Goal: Check status: Check status

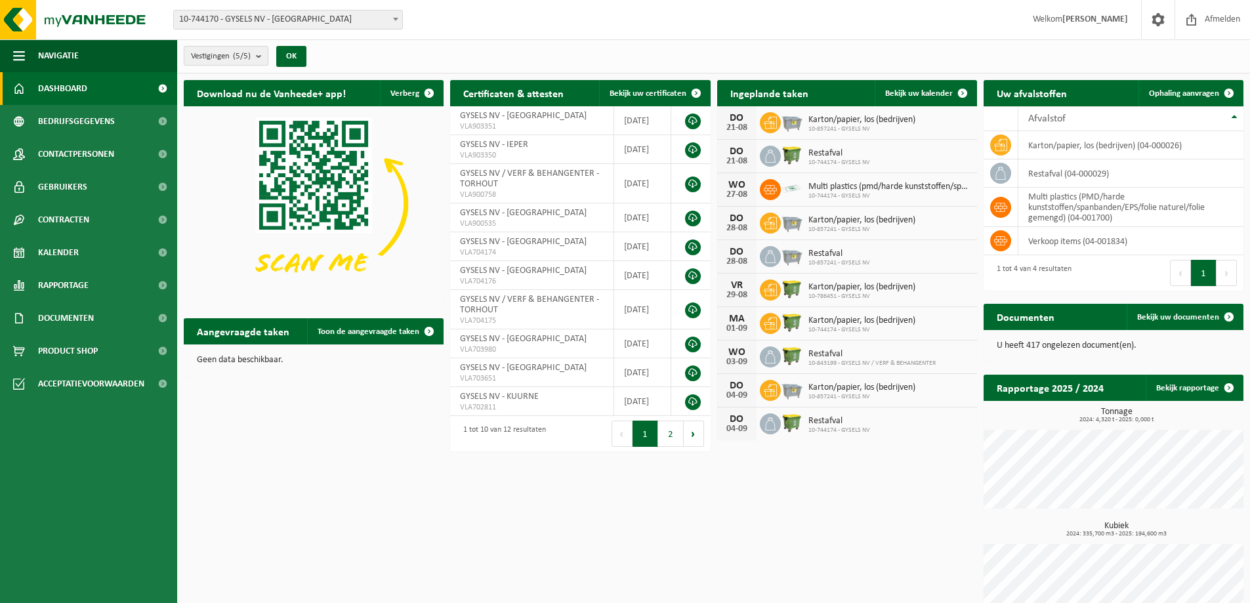
click at [261, 55] on b "submit" at bounding box center [262, 56] width 12 height 18
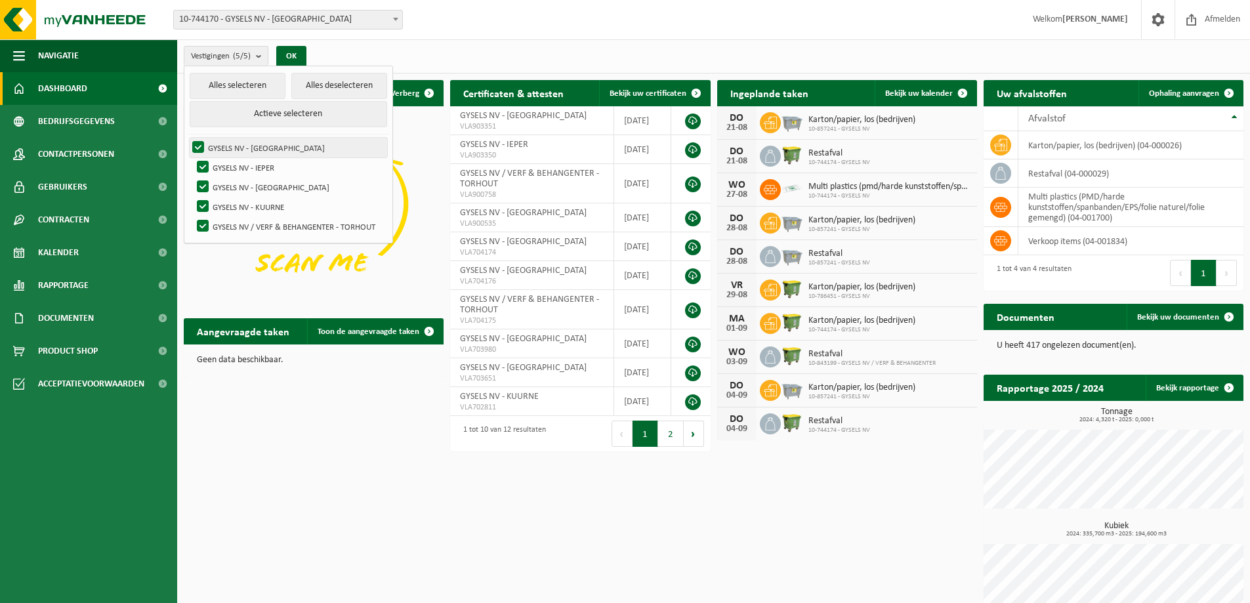
click at [200, 144] on label "GYSELS NV - [GEOGRAPHIC_DATA]" at bounding box center [289, 148] width 198 height 20
click at [188, 138] on input "GYSELS NV - [GEOGRAPHIC_DATA]" at bounding box center [187, 137] width 1 height 1
checkbox input "false"
click at [205, 180] on label "GYSELS NV - [GEOGRAPHIC_DATA]" at bounding box center [290, 187] width 193 height 20
click at [192, 177] on input "GYSELS NV - [GEOGRAPHIC_DATA]" at bounding box center [192, 177] width 1 height 1
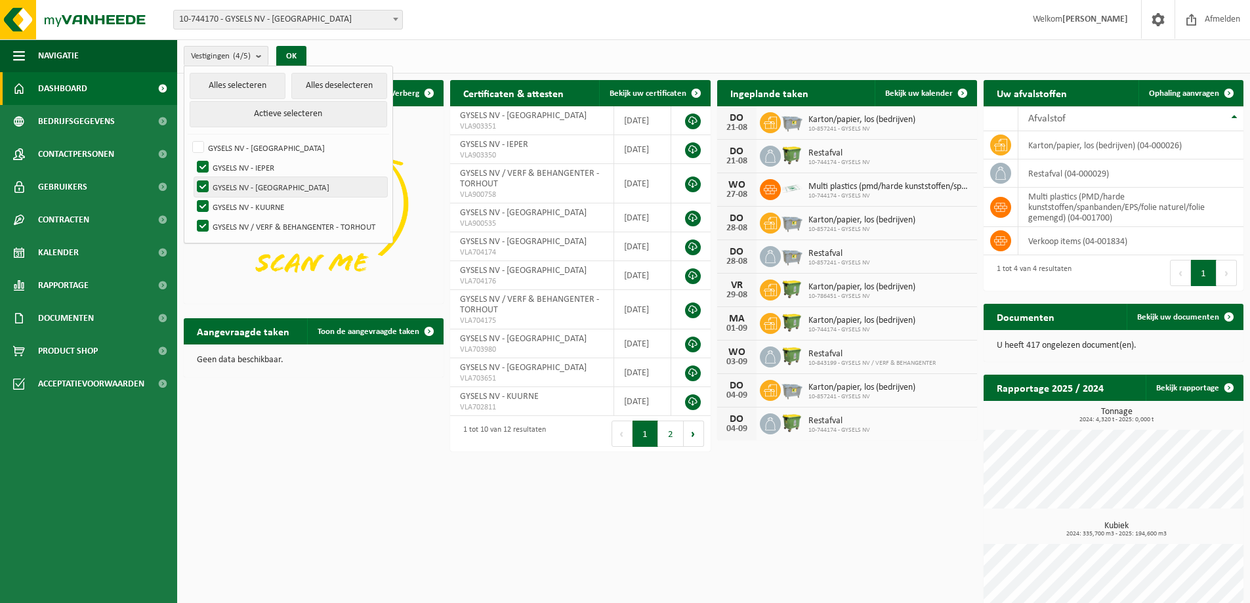
checkbox input "false"
click at [205, 163] on label "GYSELS NV - IEPER" at bounding box center [290, 168] width 193 height 20
click at [192, 158] on input "GYSELS NV - IEPER" at bounding box center [192, 157] width 1 height 1
checkbox input "false"
click at [203, 186] on label "GYSELS NV - [GEOGRAPHIC_DATA]" at bounding box center [290, 187] width 193 height 20
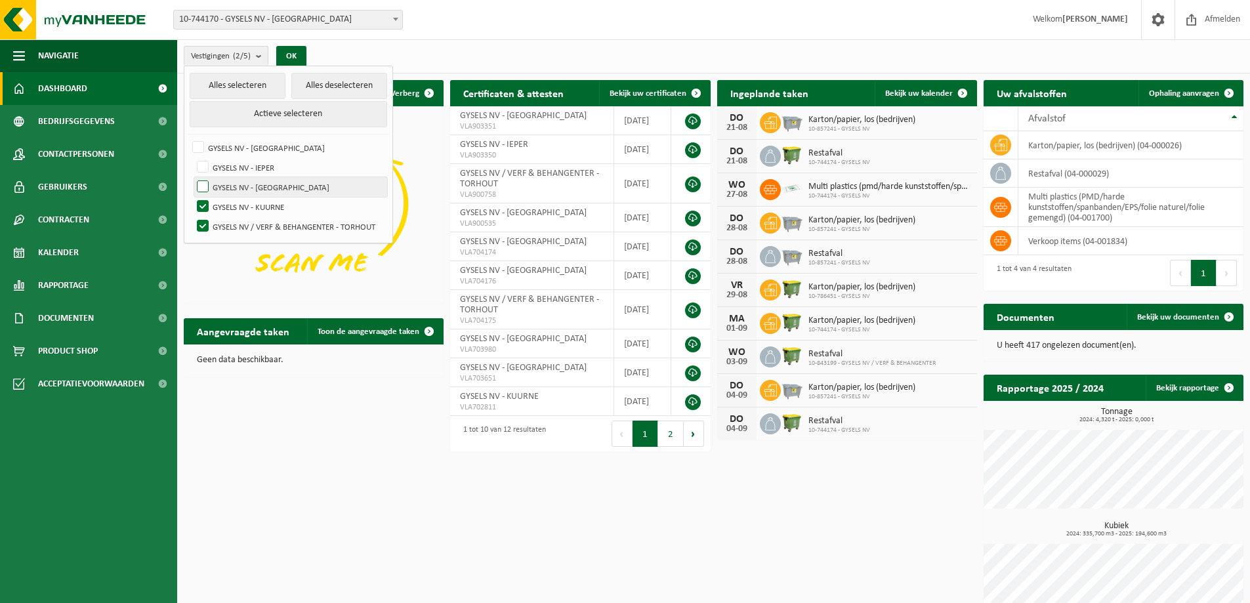
click at [192, 177] on input "GYSELS NV - [GEOGRAPHIC_DATA]" at bounding box center [192, 177] width 1 height 1
checkbox input "true"
click at [205, 168] on label "GYSELS NV - IEPER" at bounding box center [290, 168] width 193 height 20
click at [192, 158] on input "GYSELS NV - IEPER" at bounding box center [192, 157] width 1 height 1
checkbox input "true"
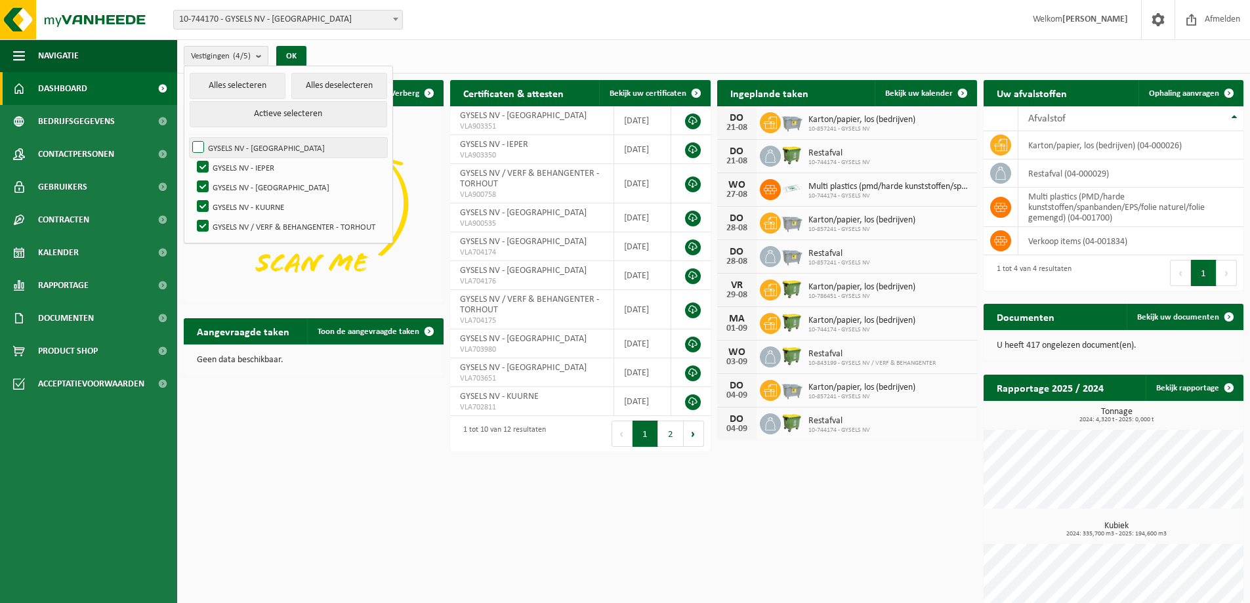
click at [200, 146] on label "GYSELS NV - [GEOGRAPHIC_DATA]" at bounding box center [289, 148] width 198 height 20
click at [188, 138] on input "GYSELS NV - [GEOGRAPHIC_DATA]" at bounding box center [187, 137] width 1 height 1
checkbox input "true"
click at [299, 53] on button "OK" at bounding box center [291, 56] width 30 height 21
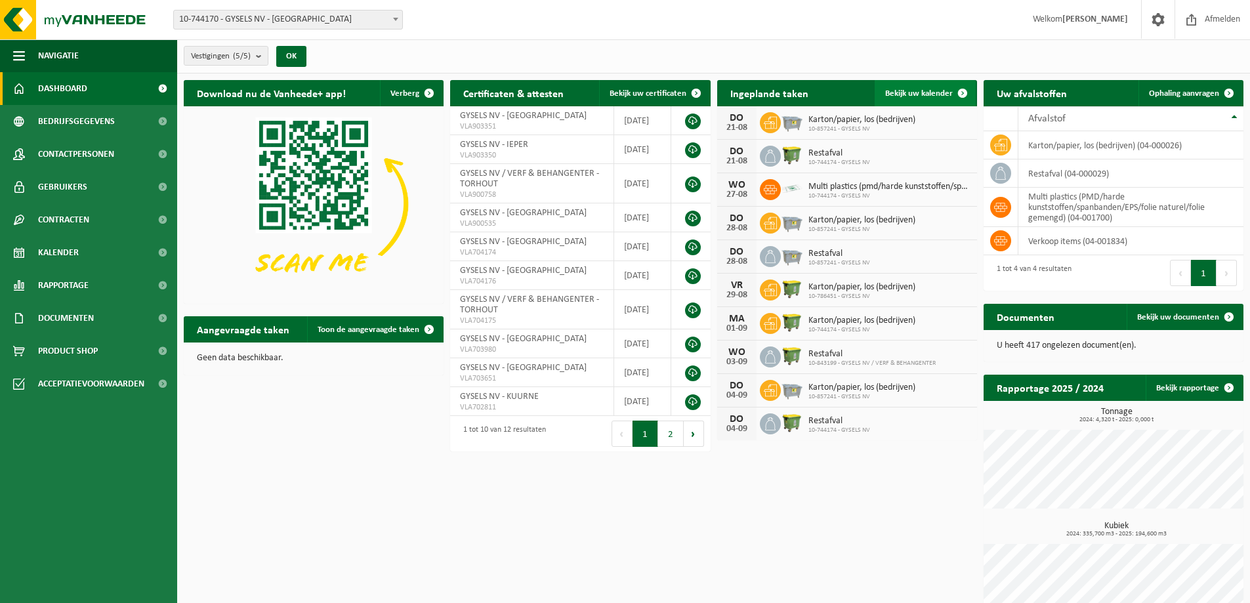
click at [937, 91] on span "Bekijk uw kalender" at bounding box center [919, 93] width 68 height 9
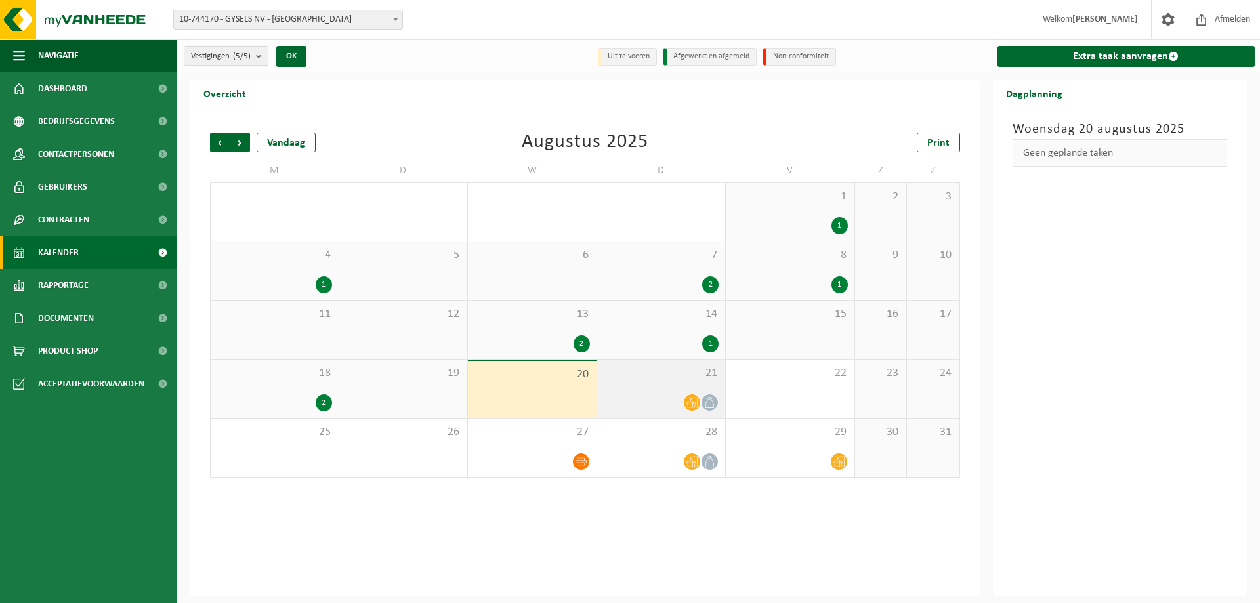
click at [652, 400] on div at bounding box center [662, 403] width 116 height 18
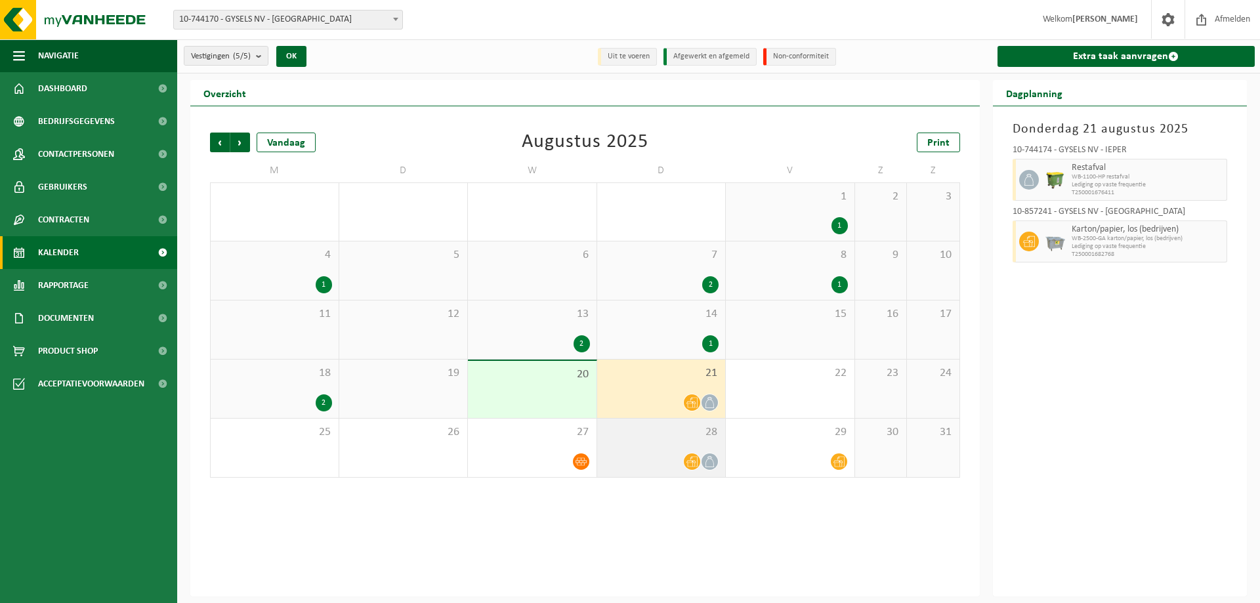
click at [663, 460] on div at bounding box center [662, 462] width 116 height 18
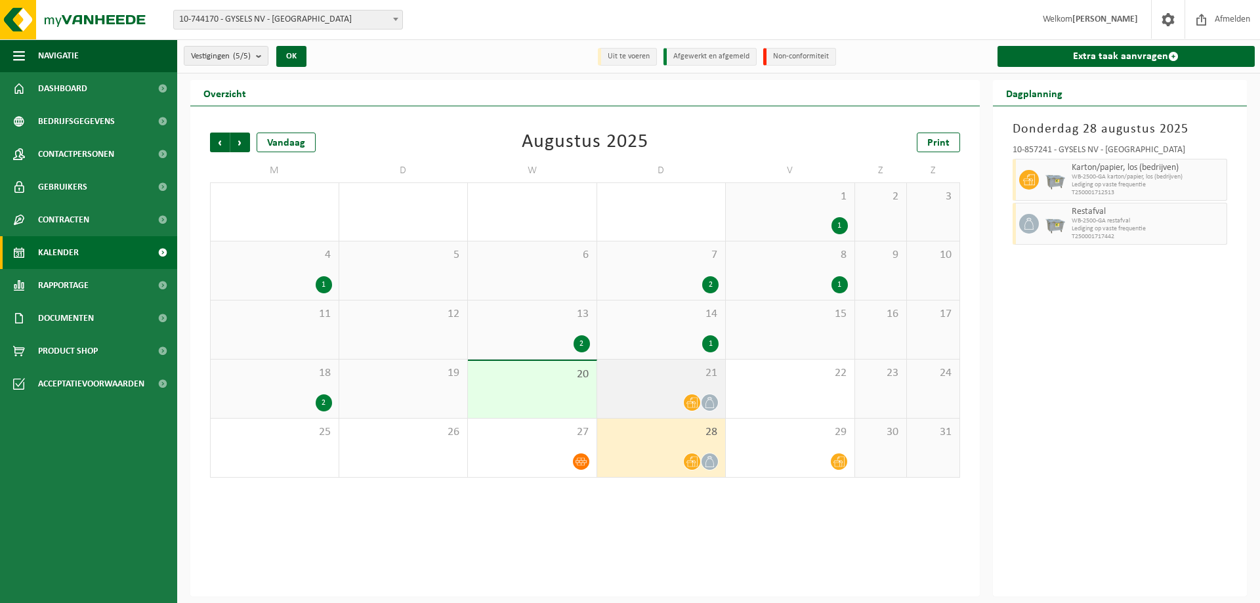
click at [658, 388] on div "21" at bounding box center [661, 389] width 129 height 58
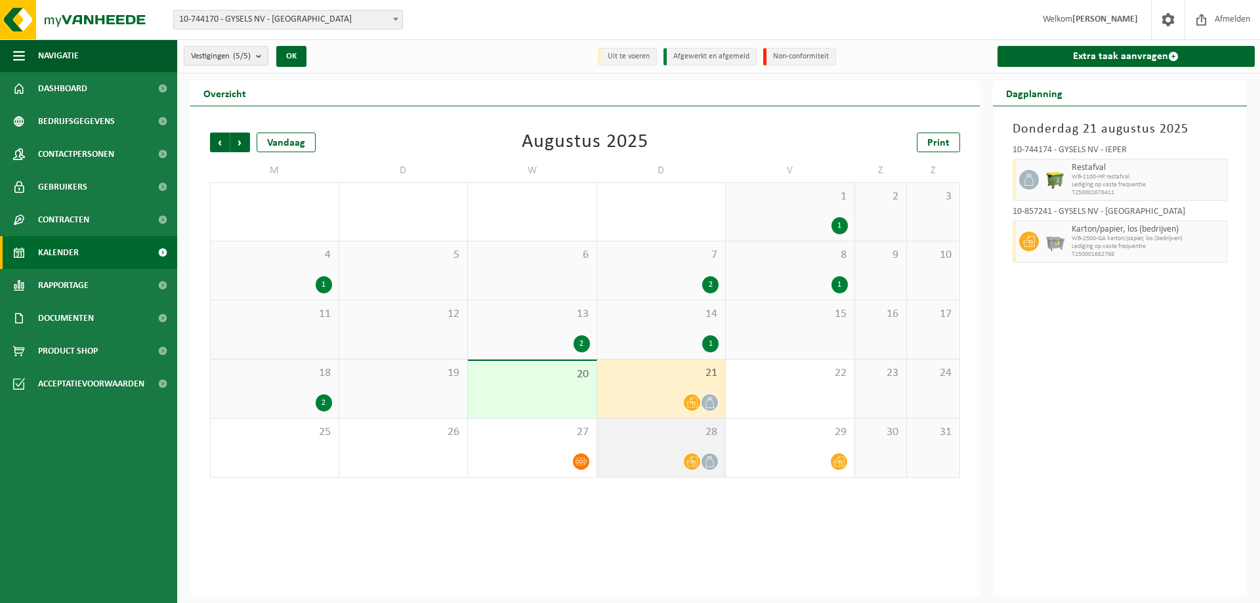
click at [656, 448] on div "28" at bounding box center [661, 448] width 129 height 58
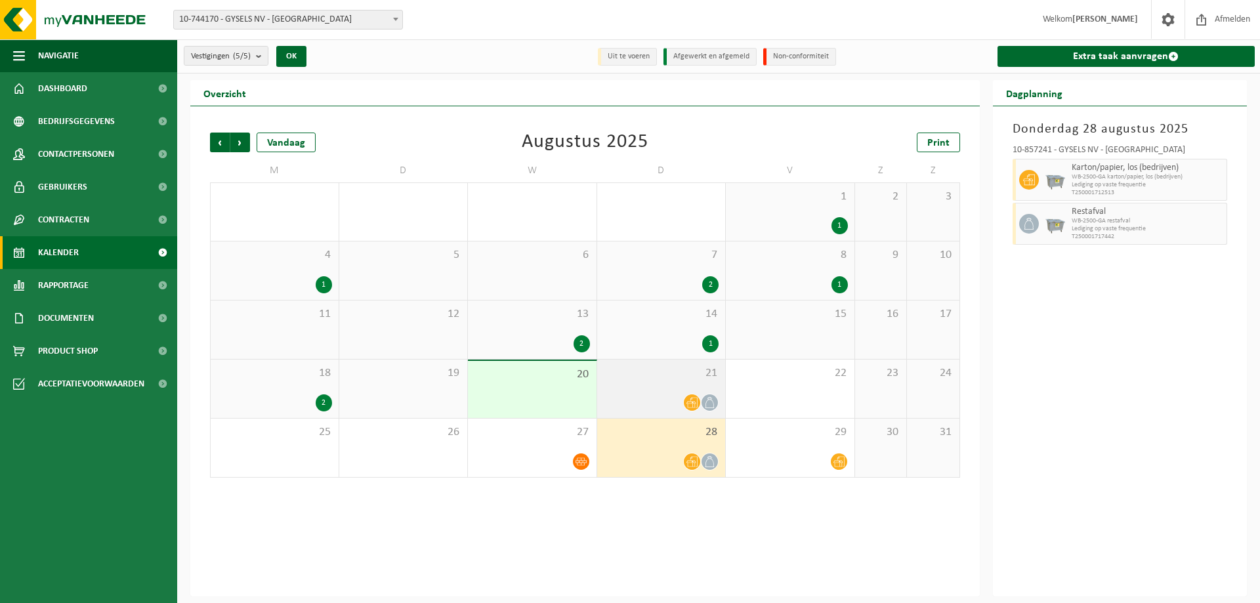
click at [650, 384] on div "21" at bounding box center [661, 389] width 129 height 58
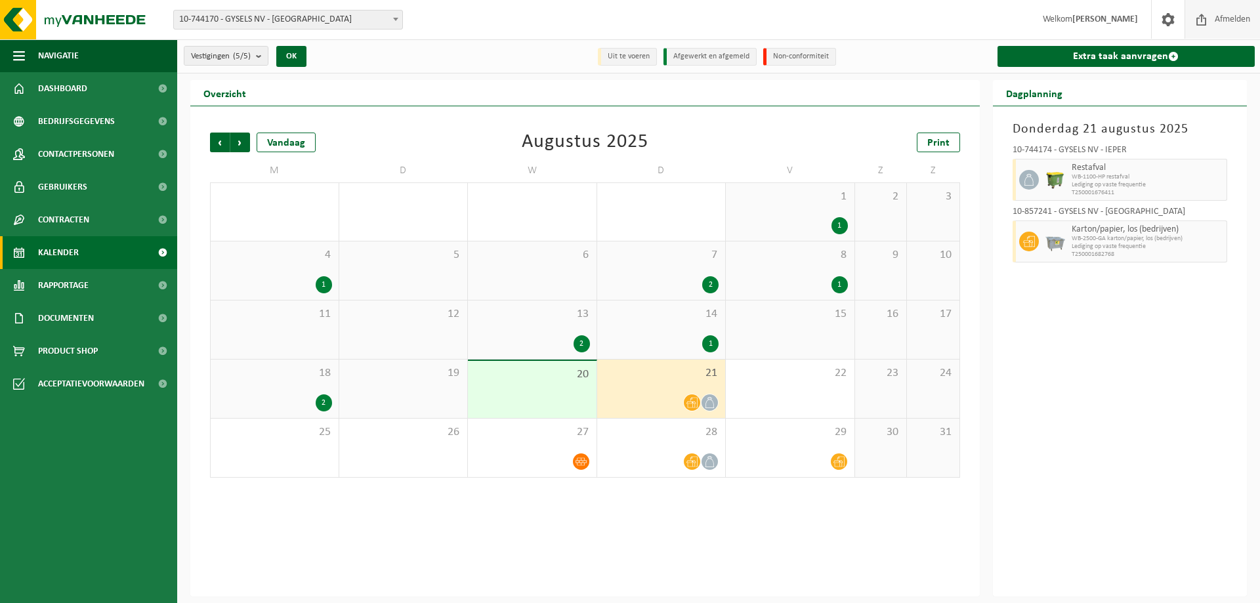
click at [1232, 25] on span "Afmelden" at bounding box center [1232, 19] width 42 height 39
